Goal: Information Seeking & Learning: Learn about a topic

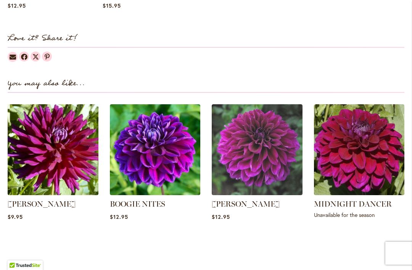
scroll to position [933, 0]
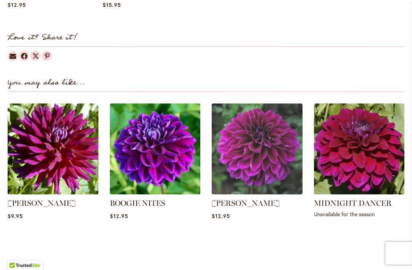
click at [262, 142] on img at bounding box center [257, 148] width 91 height 91
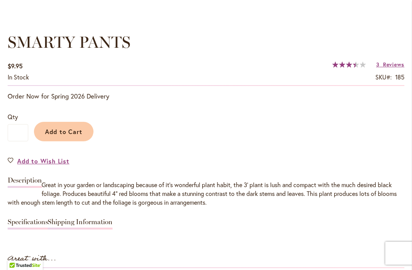
scroll to position [540, 0]
click at [390, 64] on span "Reviews" at bounding box center [393, 63] width 21 height 7
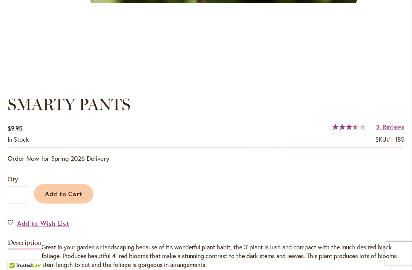
scroll to position [474, 0]
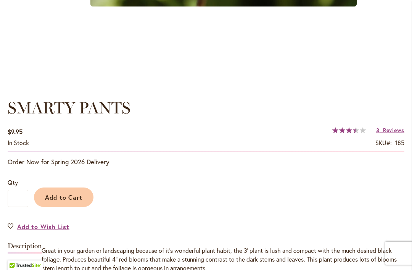
click at [383, 126] on span "Reviews" at bounding box center [393, 129] width 21 height 7
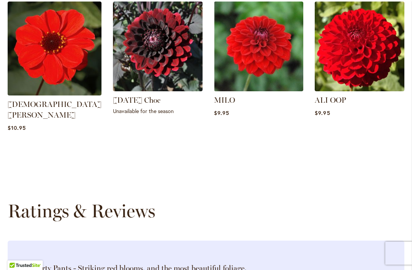
scroll to position [1054, 0]
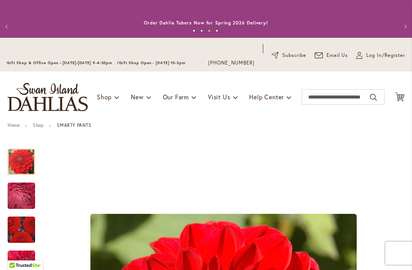
scroll to position [0, 0]
